Goal: Obtain resource: Obtain resource

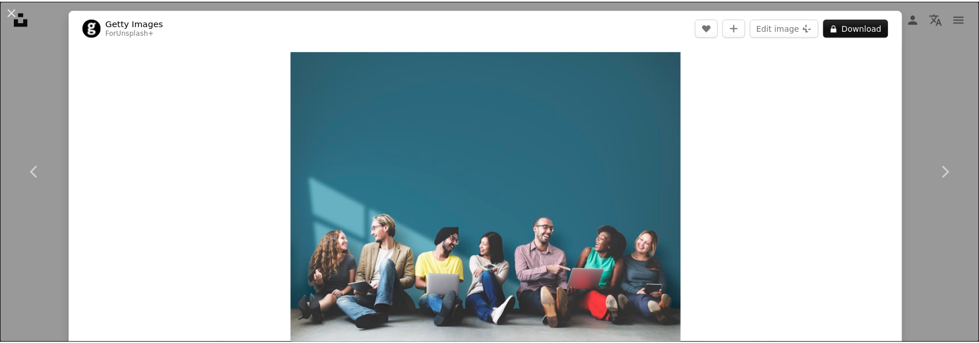
scroll to position [58, 0]
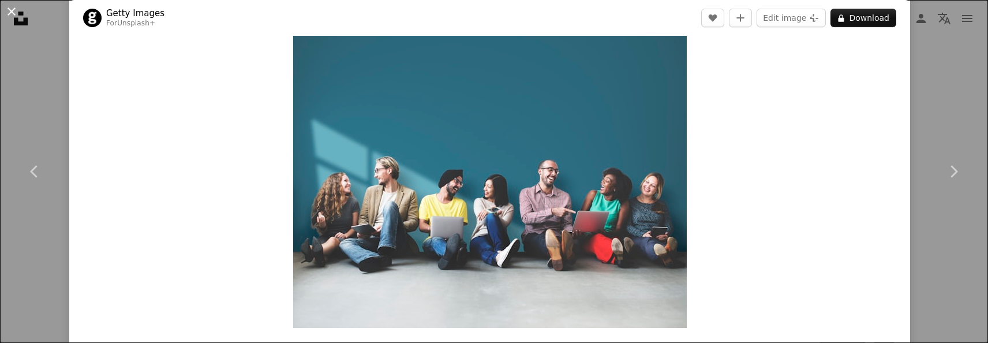
click at [10, 5] on button "An X shape" at bounding box center [12, 12] width 14 height 14
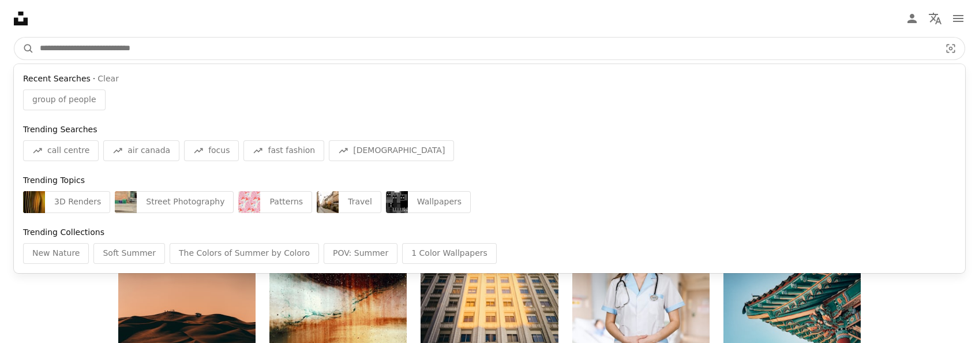
click at [168, 42] on input "Find visuals sitewide" at bounding box center [485, 49] width 903 height 22
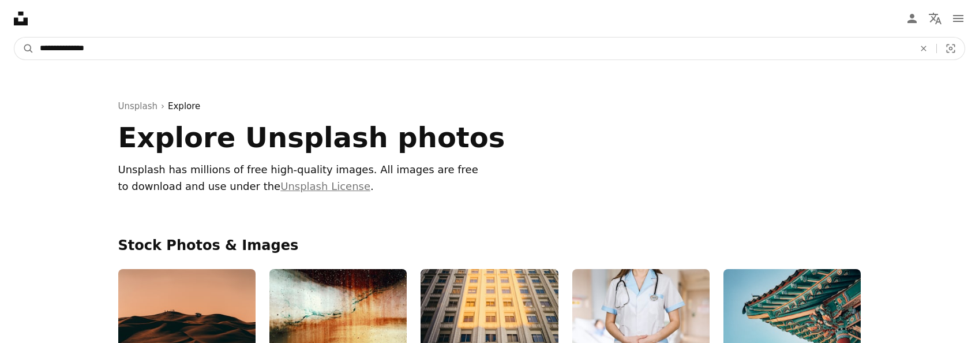
type input "**********"
click at [14, 38] on button "A magnifying glass" at bounding box center [24, 49] width 20 height 22
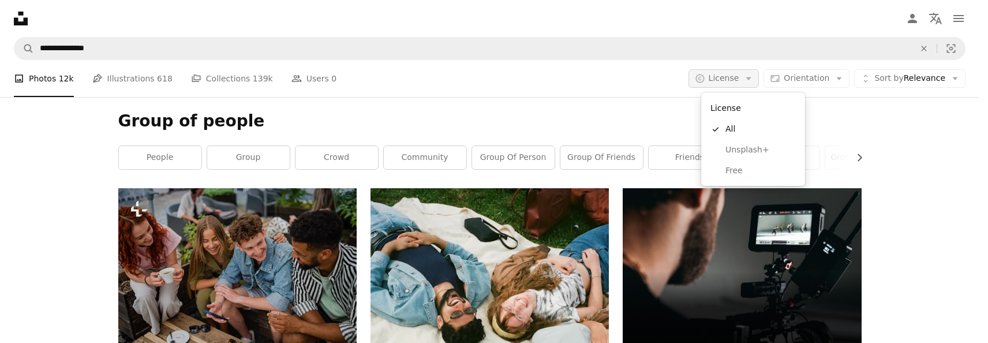
click at [754, 77] on icon "Arrow down" at bounding box center [748, 78] width 10 height 10
click at [732, 167] on span "Free" at bounding box center [760, 171] width 70 height 12
